Goal: Transaction & Acquisition: Purchase product/service

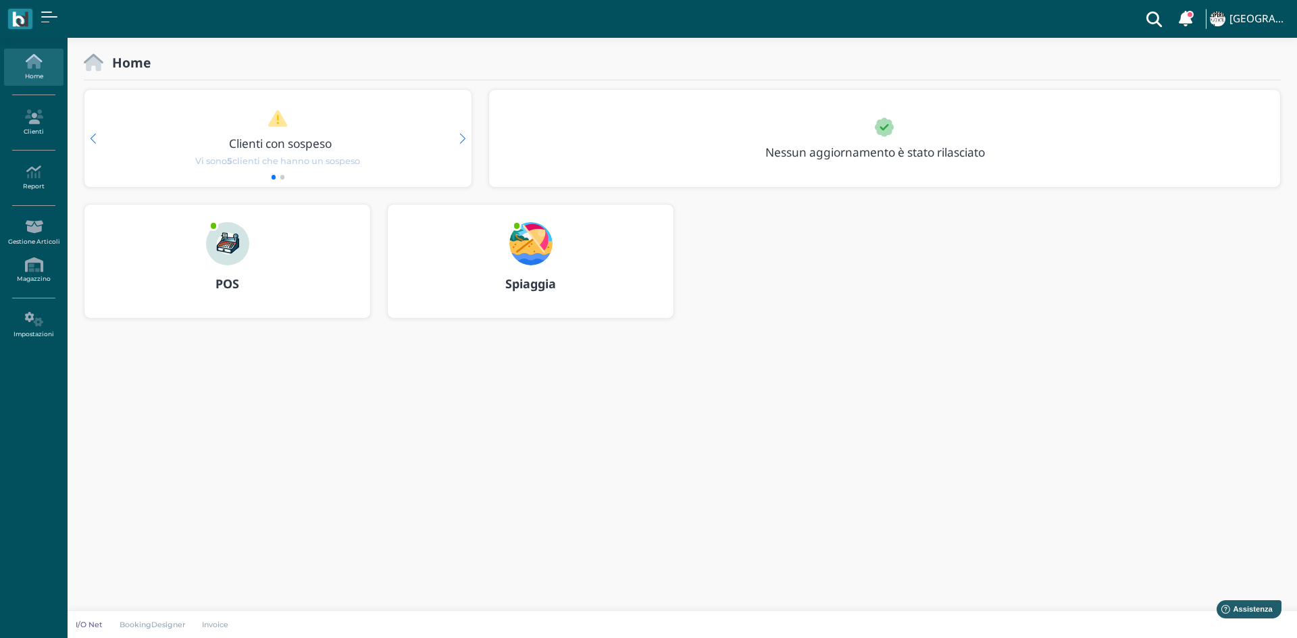
click at [240, 246] on img at bounding box center [227, 243] width 43 height 43
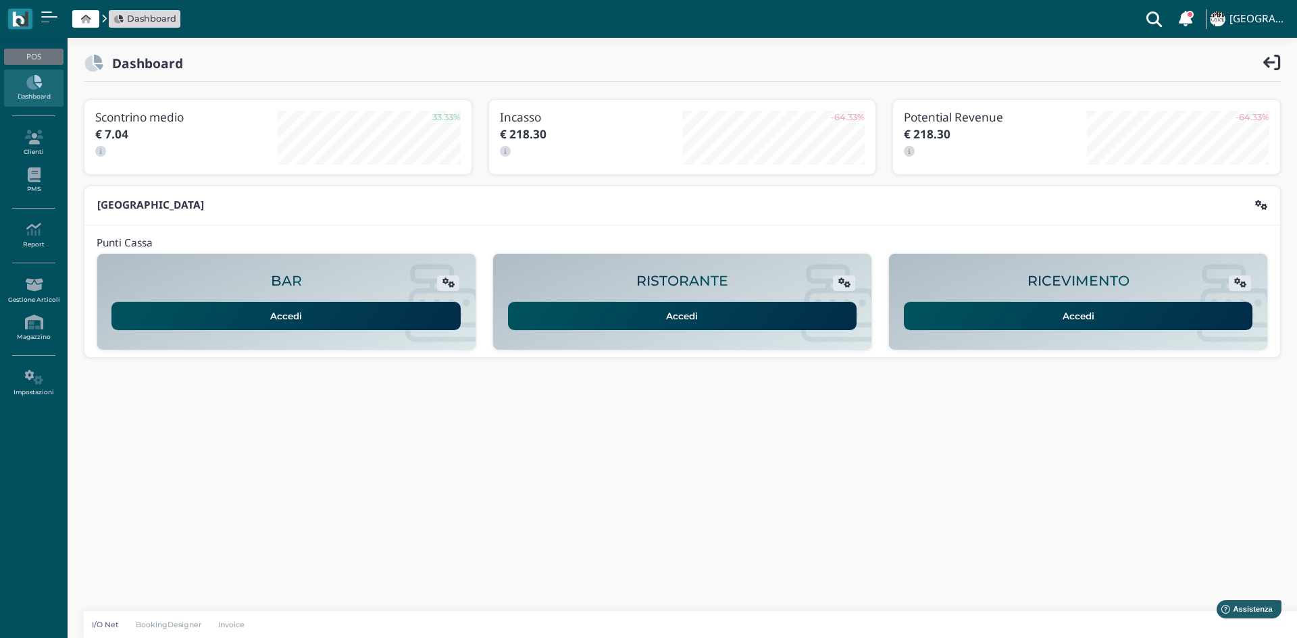
click at [1084, 314] on link "Accedi" at bounding box center [1078, 316] width 349 height 28
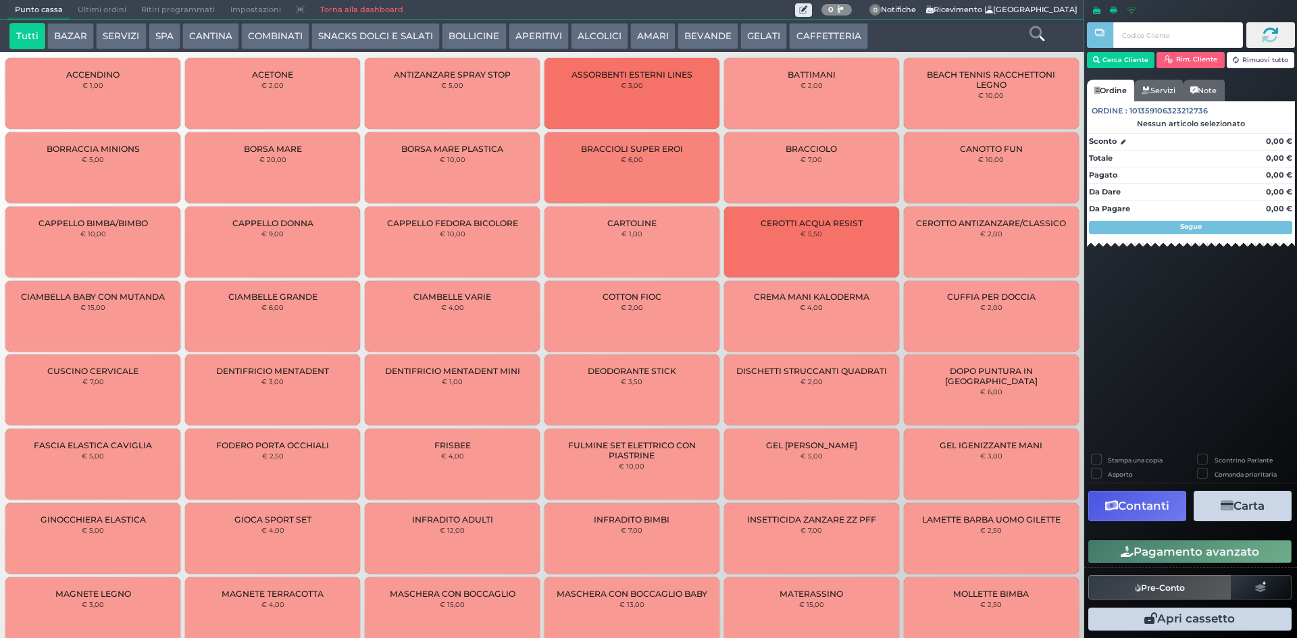
click at [388, 34] on button "SNACKS DOLCI E SALATI" at bounding box center [375, 36] width 128 height 27
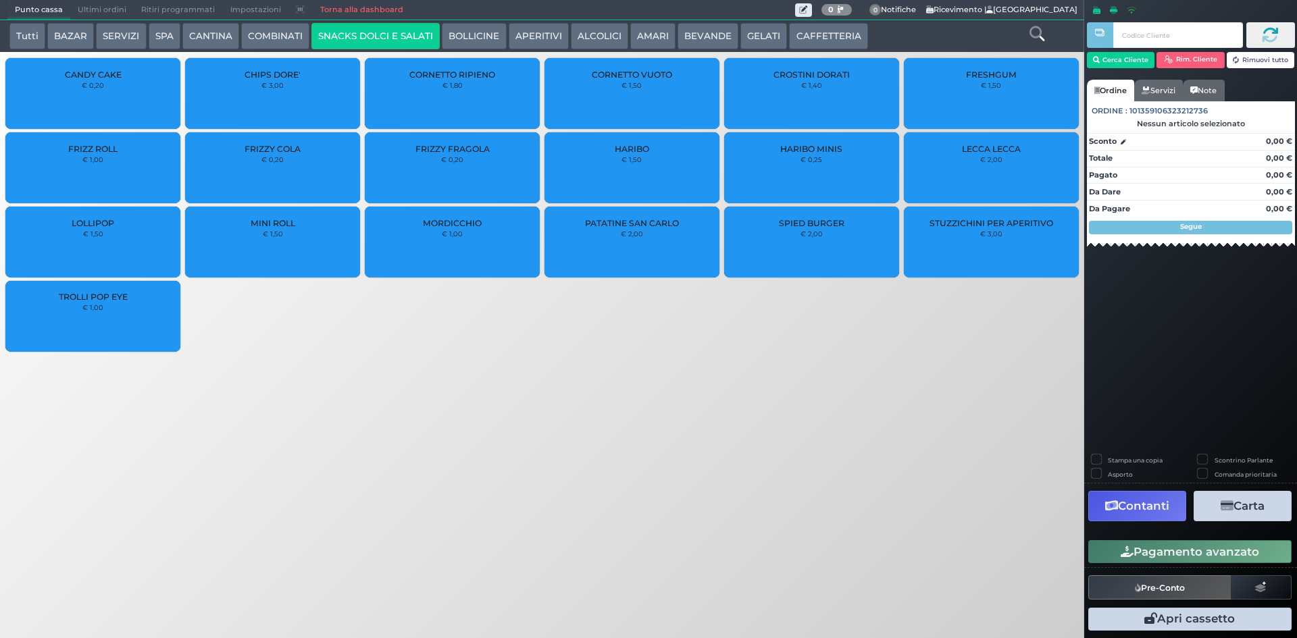
click at [270, 92] on div "CHIPS DORE' € 3,00" at bounding box center [272, 93] width 175 height 71
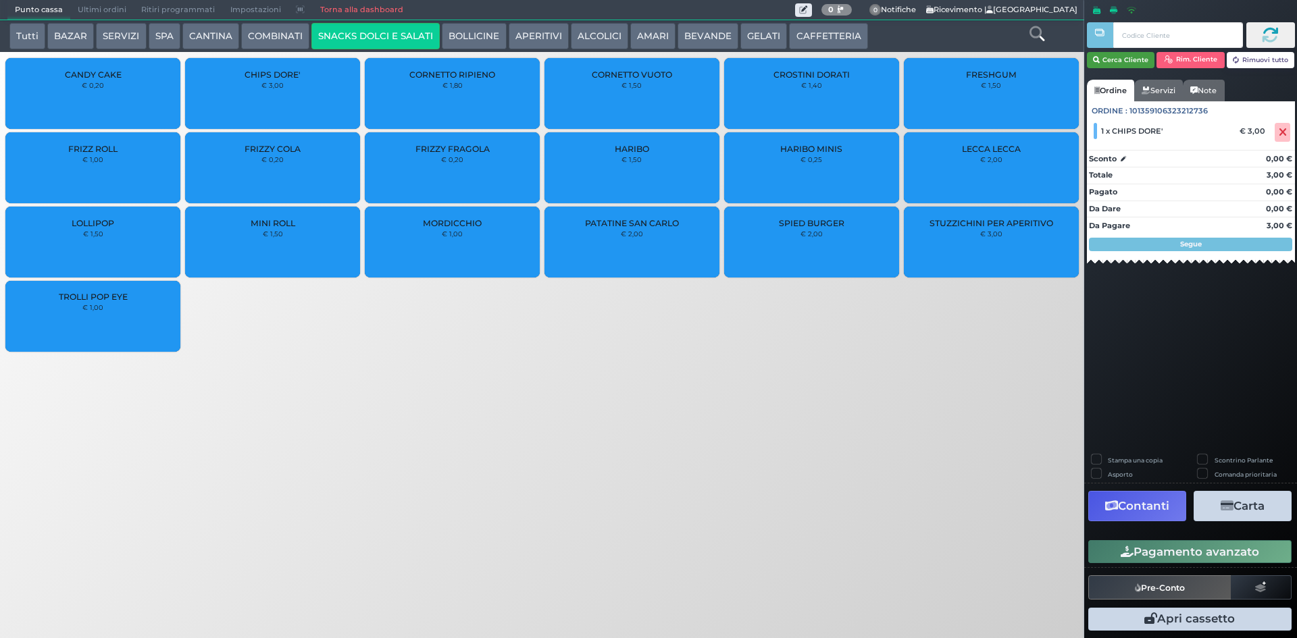
click at [1124, 58] on button "Cerca Cliente" at bounding box center [1121, 60] width 68 height 16
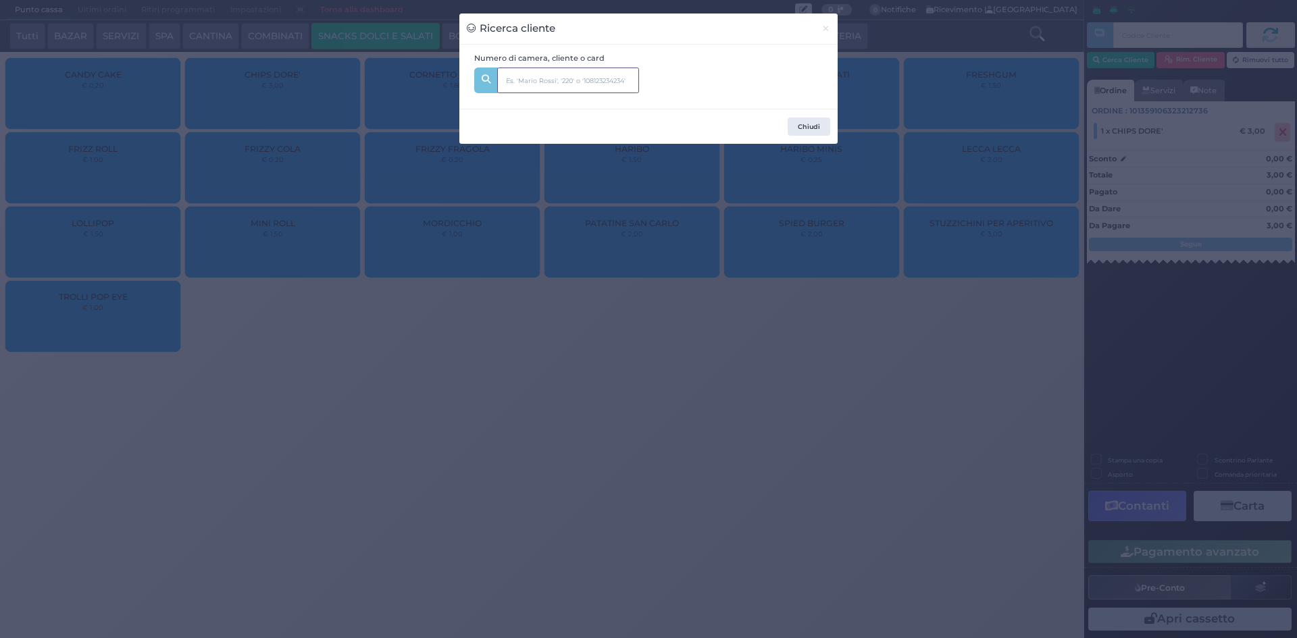
click at [533, 73] on input "text" at bounding box center [568, 81] width 142 height 26
type input "314"
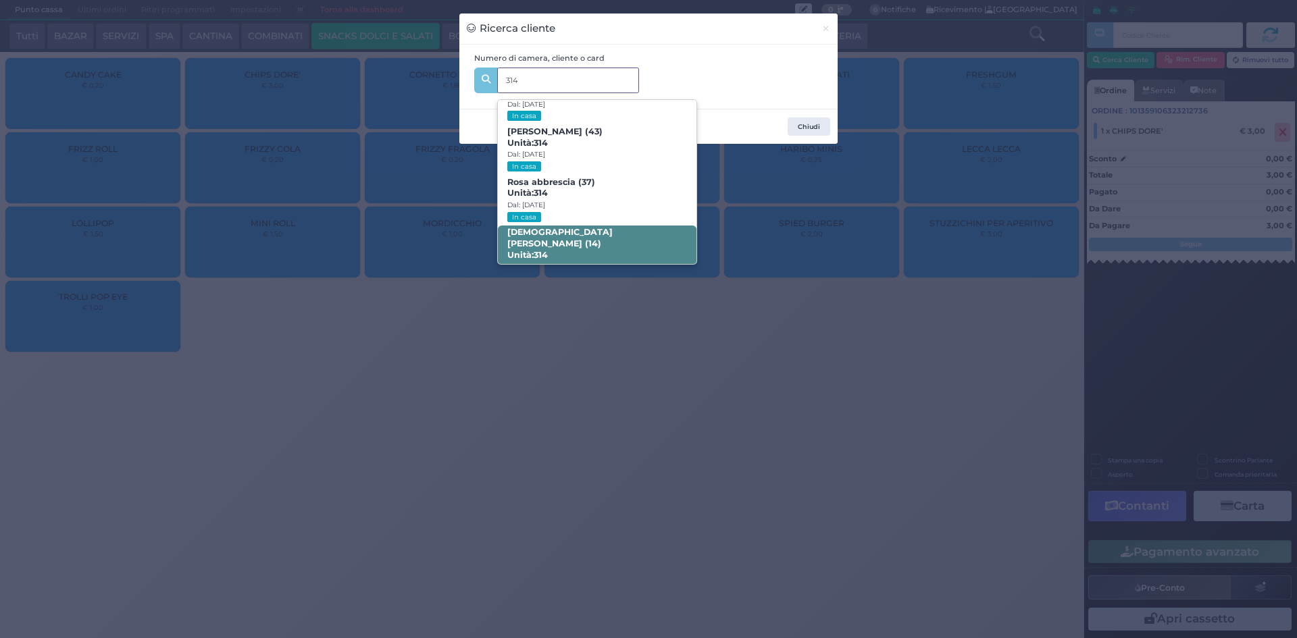
scroll to position [64, 0]
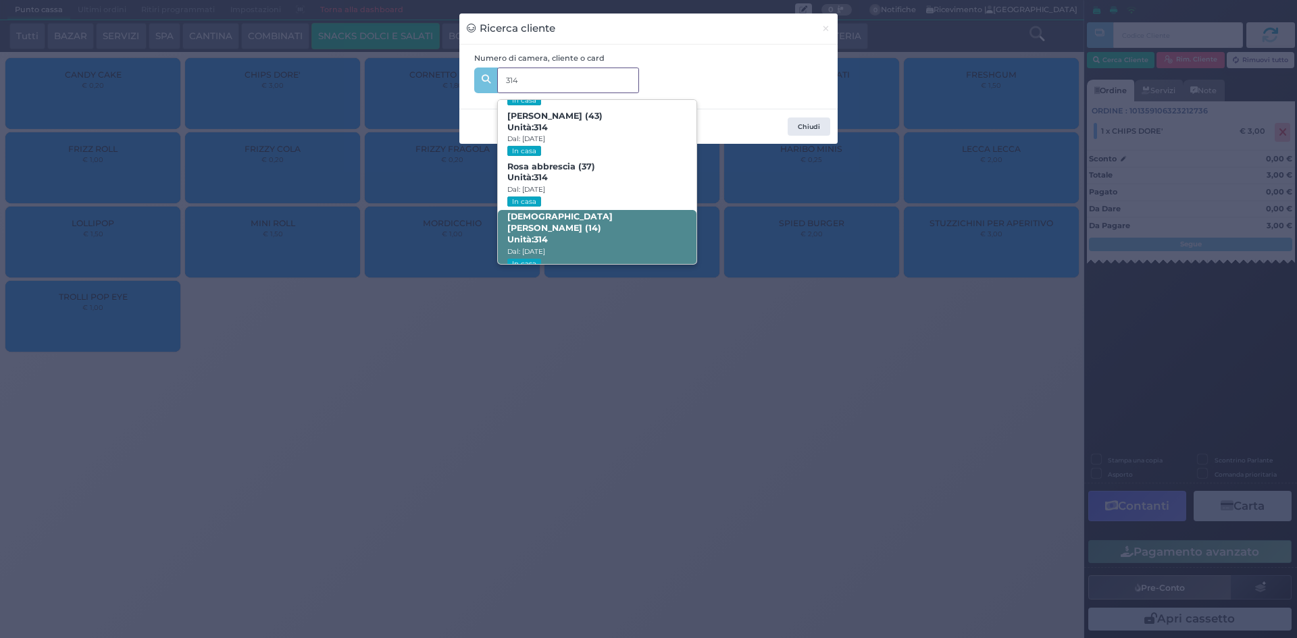
click at [580, 220] on b "Christian Giovannini (14) Unità: 314" at bounding box center [559, 227] width 105 height 33
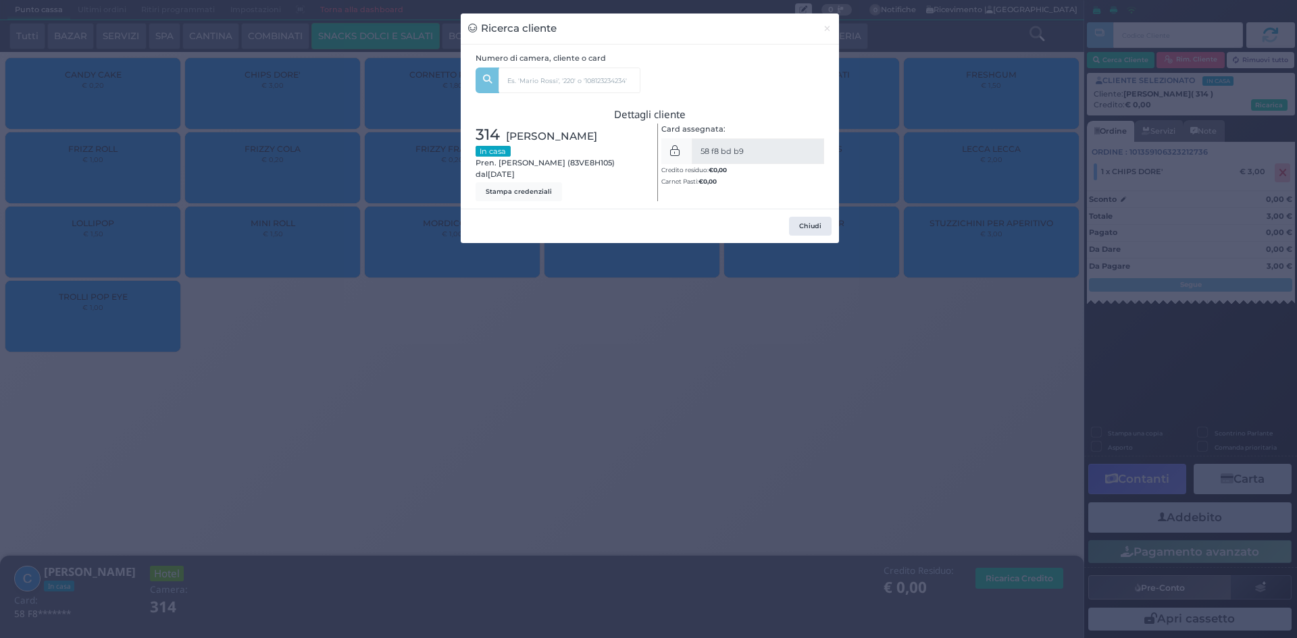
click at [789, 231] on div "Chiudi" at bounding box center [650, 226] width 378 height 34
click at [827, 220] on button "Chiudi" at bounding box center [810, 226] width 43 height 19
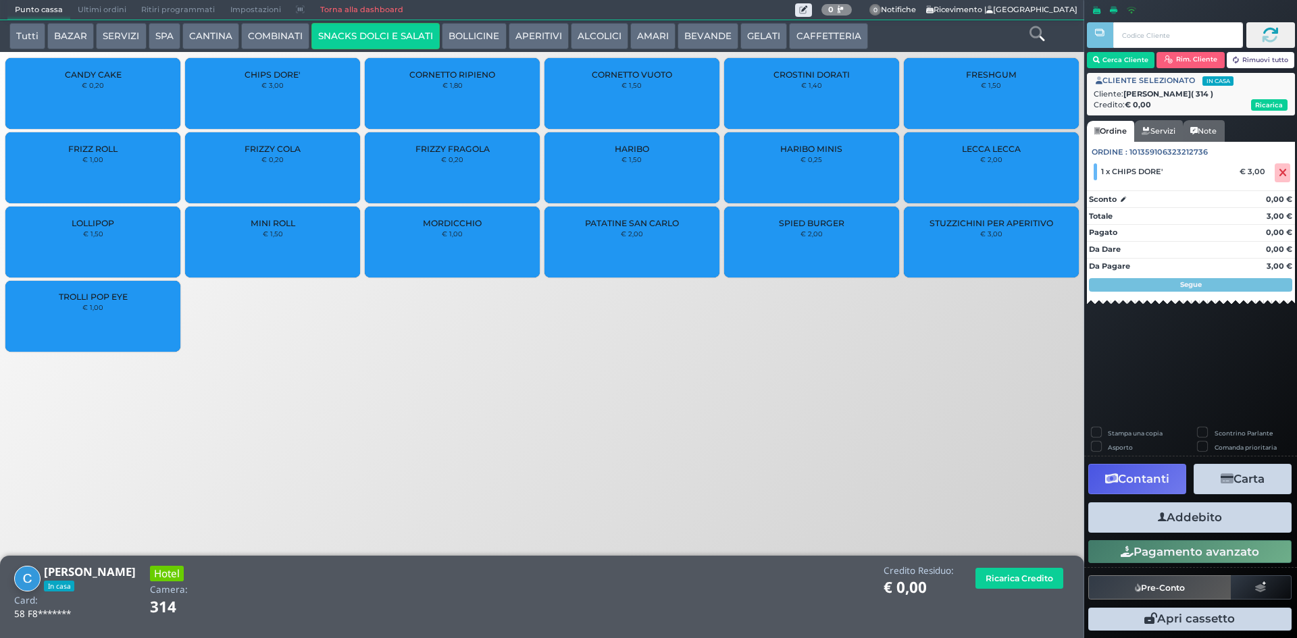
click at [1199, 516] on button "Addebito" at bounding box center [1189, 518] width 203 height 30
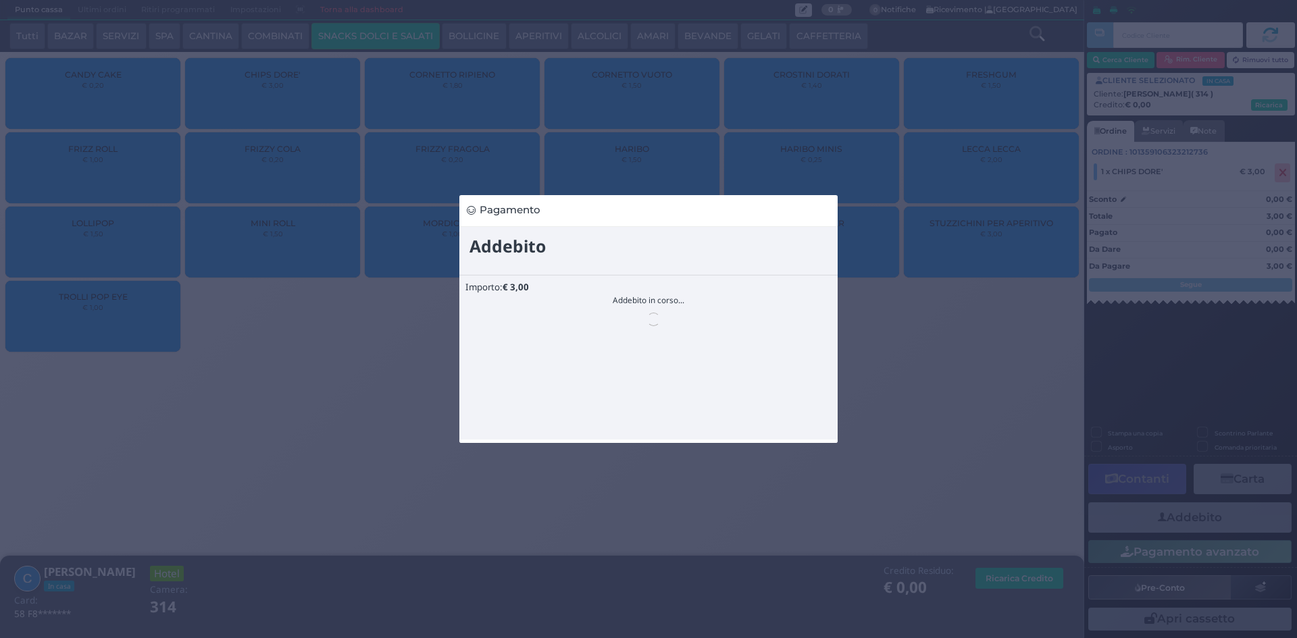
scroll to position [0, 0]
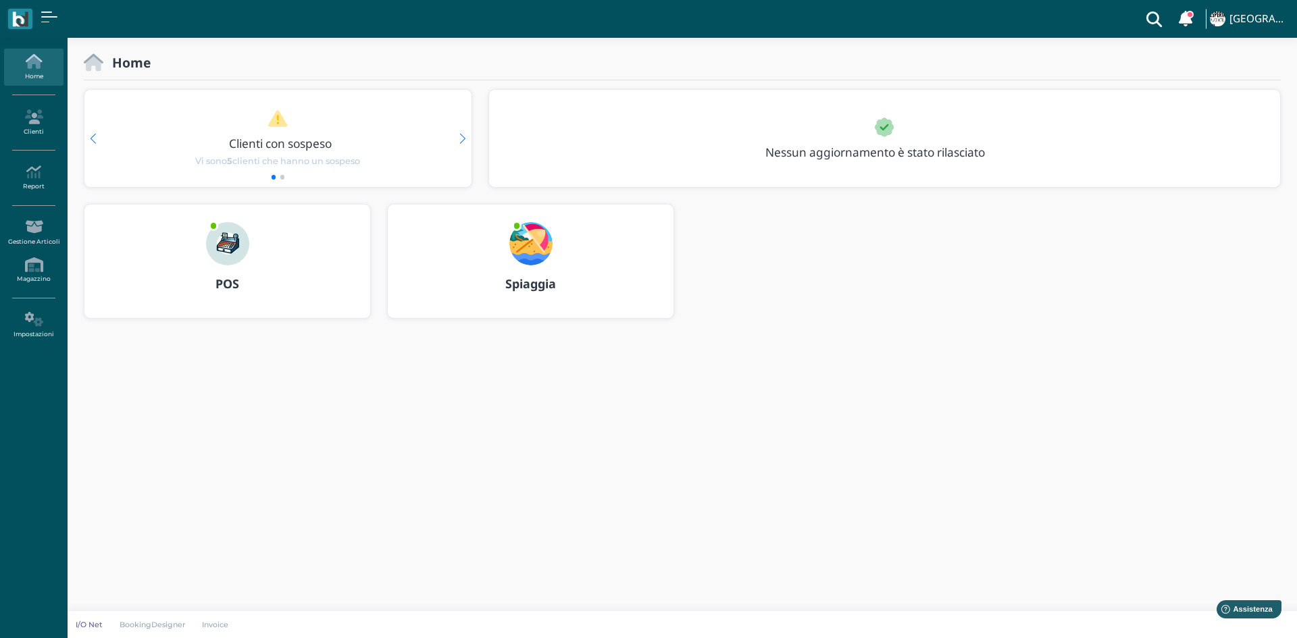
click at [234, 247] on img at bounding box center [227, 243] width 43 height 43
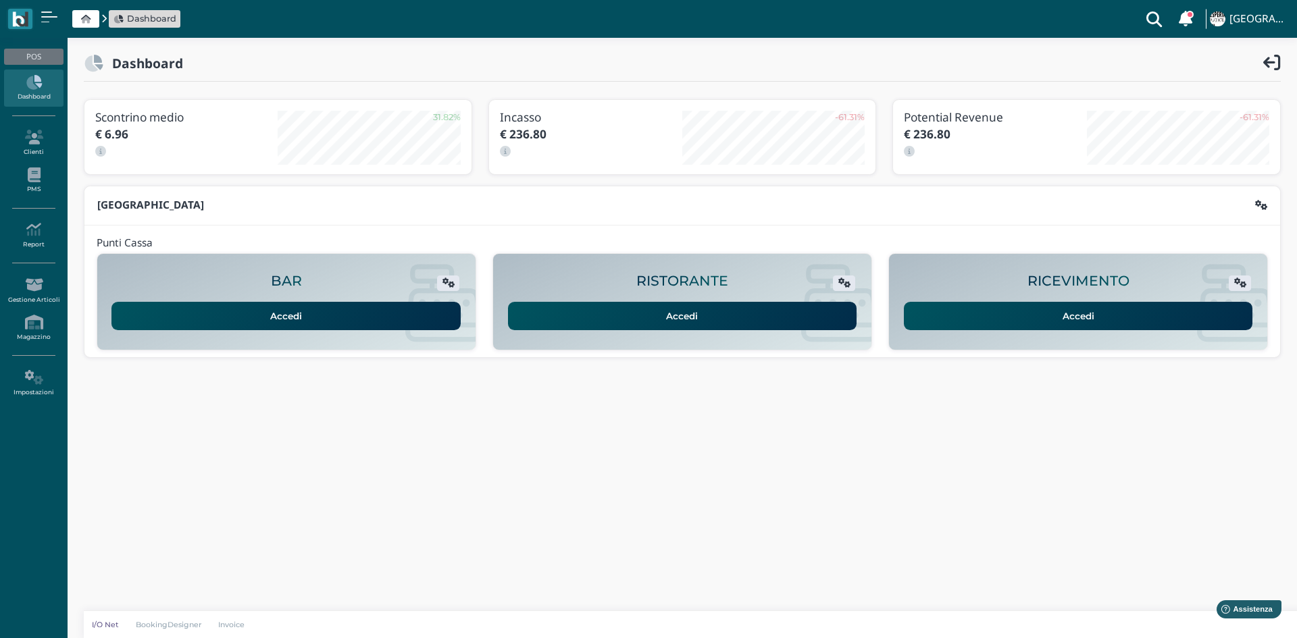
click at [1109, 327] on link "Accedi" at bounding box center [1078, 316] width 349 height 28
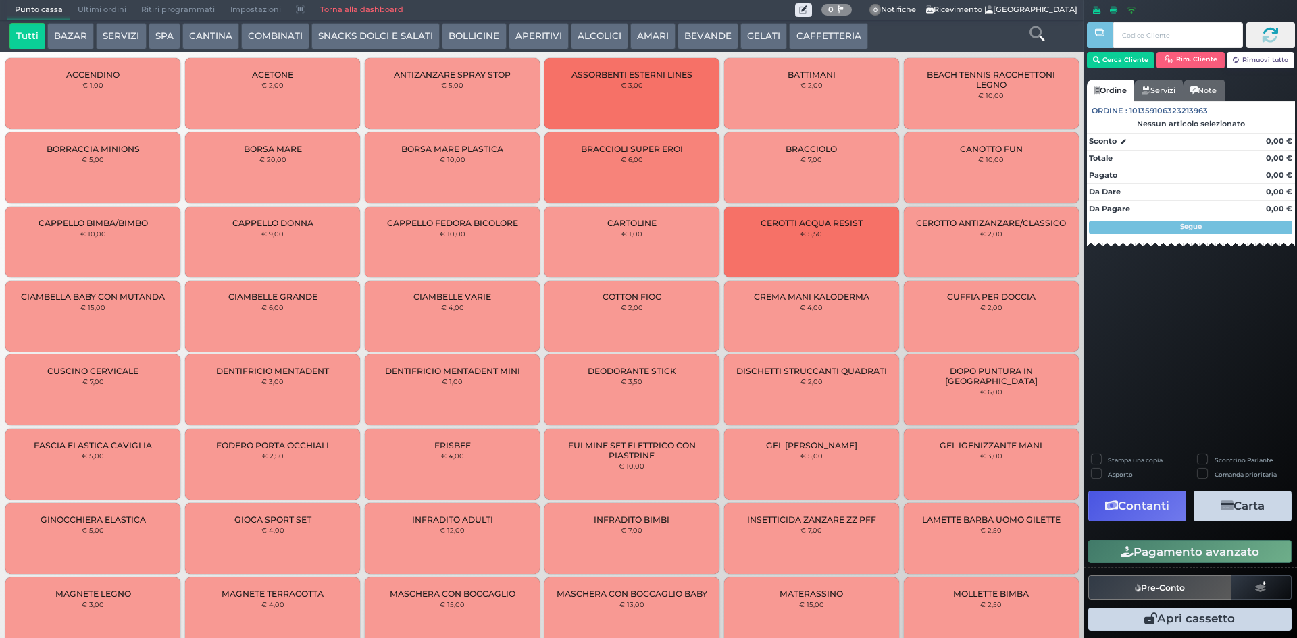
click at [126, 27] on button "SERVIZI" at bounding box center [121, 36] width 50 height 27
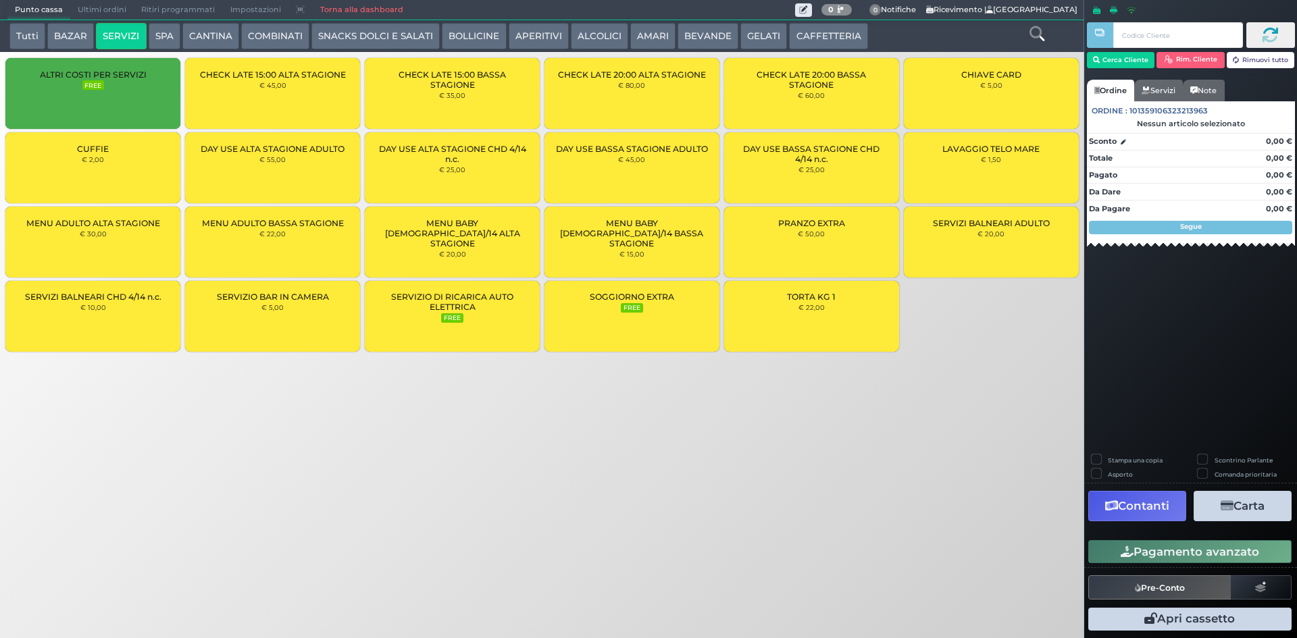
click at [96, 23] on button "SERVIZI" at bounding box center [121, 36] width 50 height 27
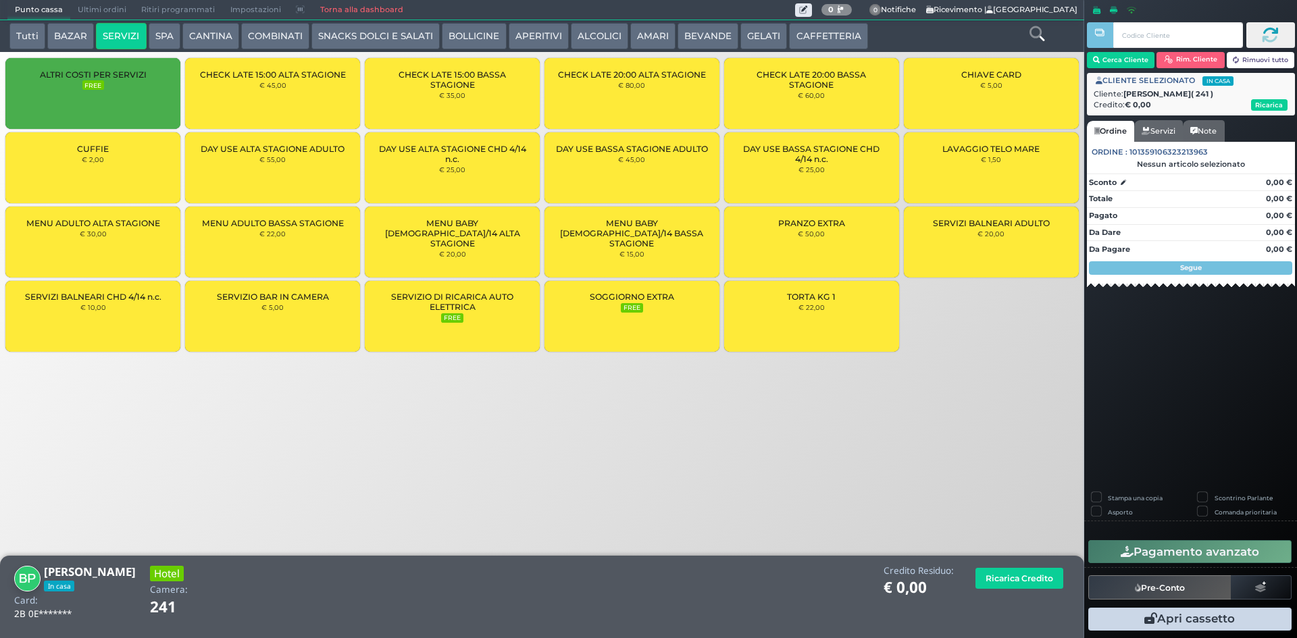
click at [153, 160] on div "CUFFIE € 2,00" at bounding box center [92, 167] width 175 height 71
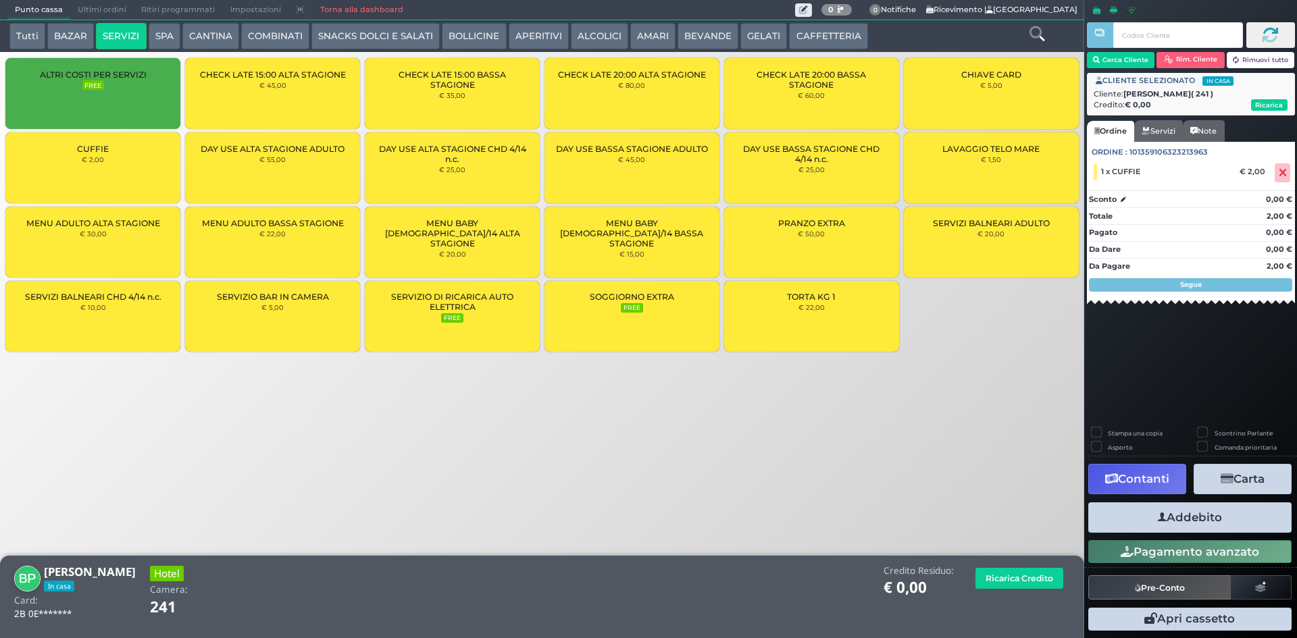
click at [1210, 520] on button "Addebito" at bounding box center [1189, 518] width 203 height 30
